Goal: Task Accomplishment & Management: Manage account settings

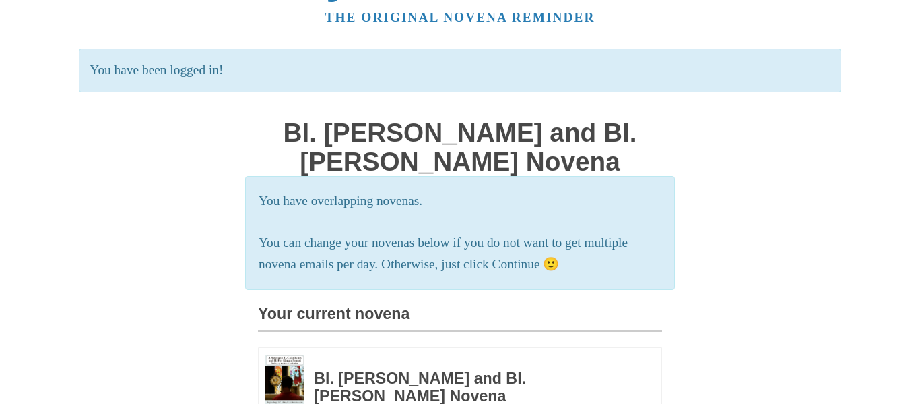
click at [243, 208] on div "Pray More Novenas The original novena reminder You have been logged in! Bl. Car…" at bounding box center [460, 391] width 788 height 896
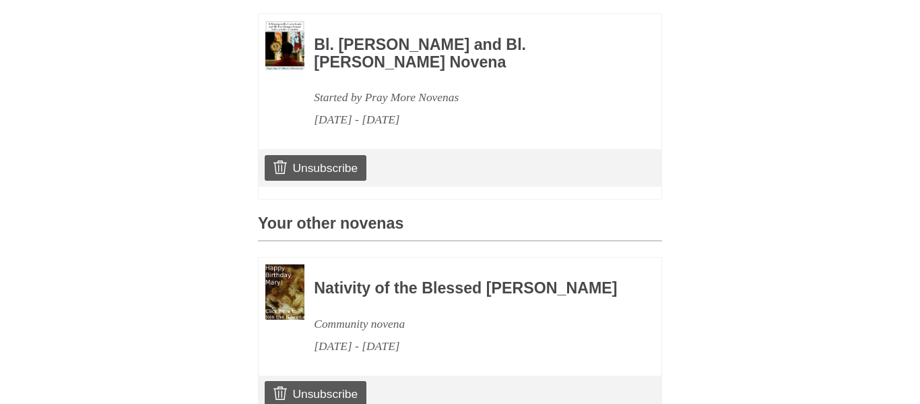
scroll to position [389, 0]
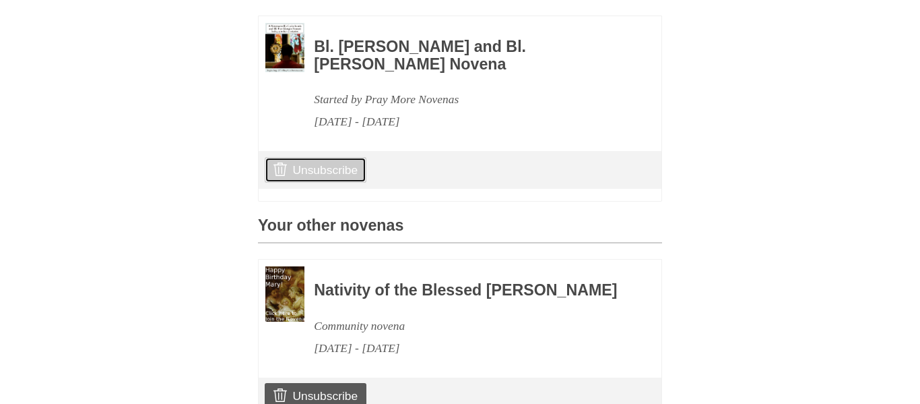
click at [309, 177] on link "Unsubscribe" at bounding box center [316, 170] width 102 height 26
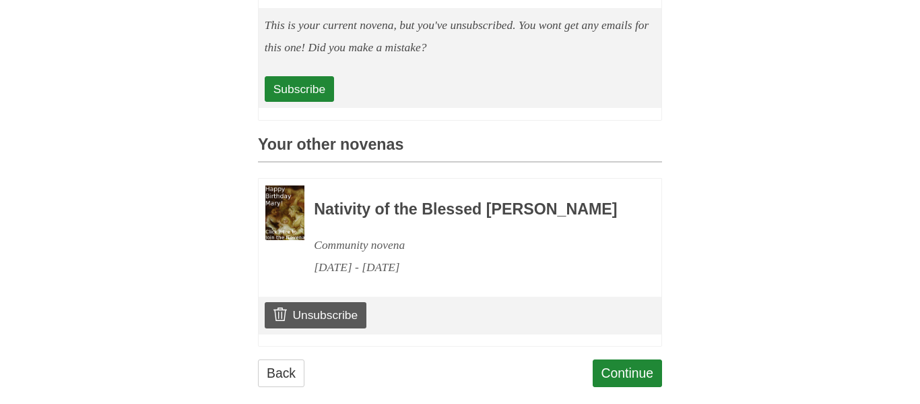
scroll to position [571, 0]
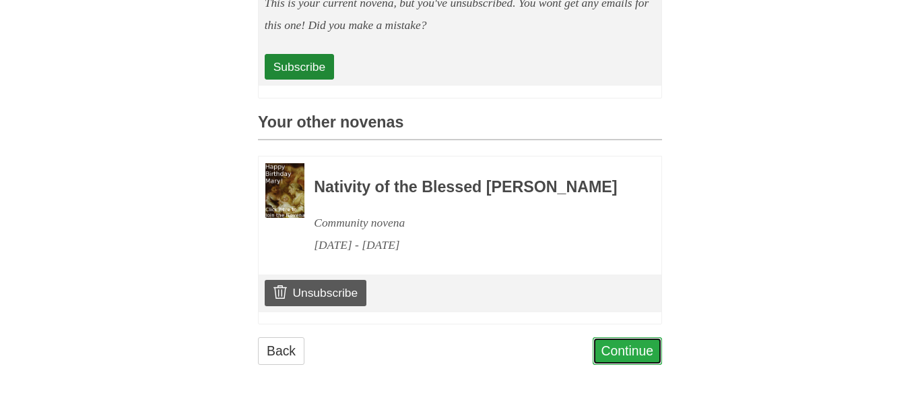
click at [619, 353] on link "Continue" at bounding box center [628, 351] width 70 height 28
